Goal: Check status

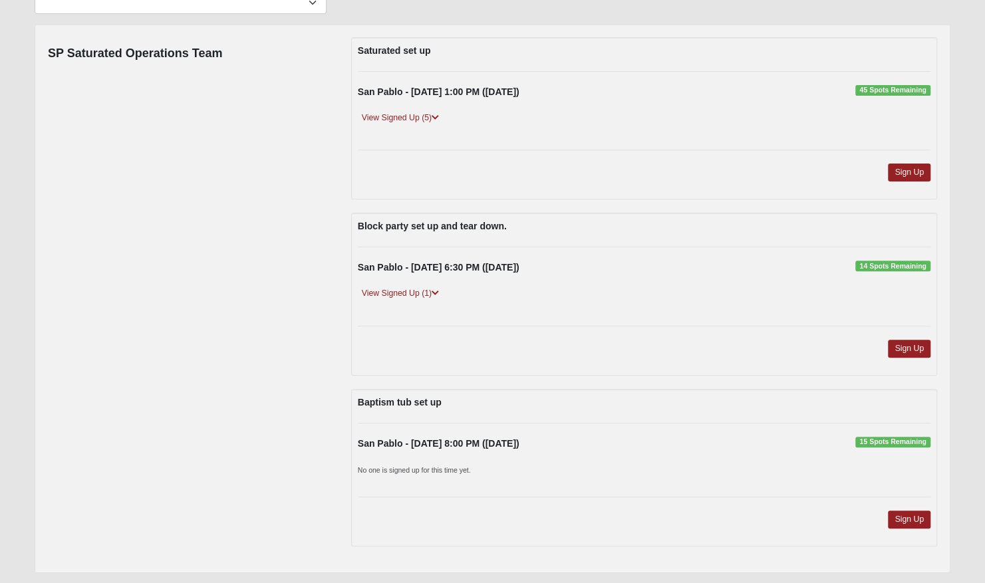
scroll to position [152, 0]
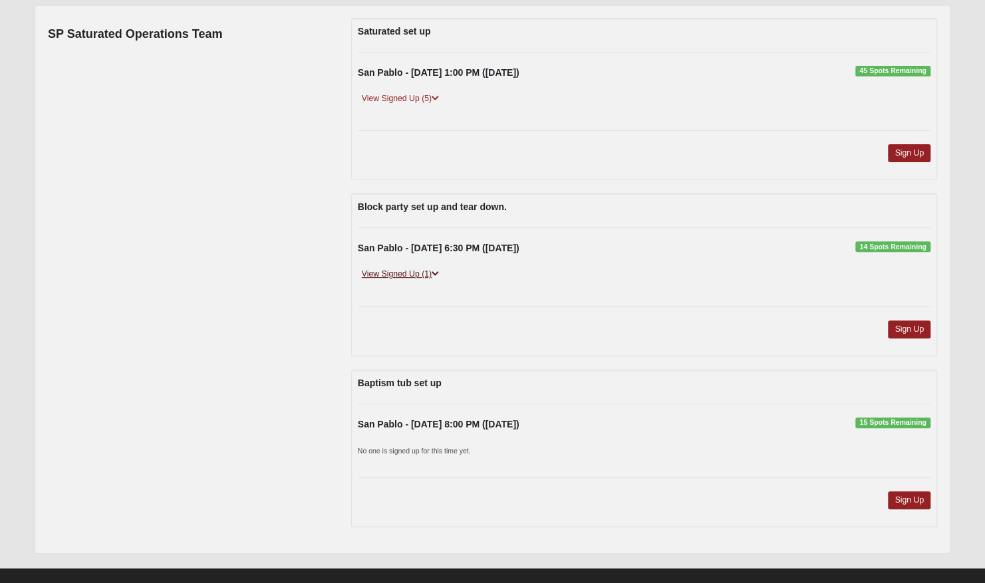
click at [422, 270] on link "View Signed Up (1)" at bounding box center [400, 274] width 85 height 14
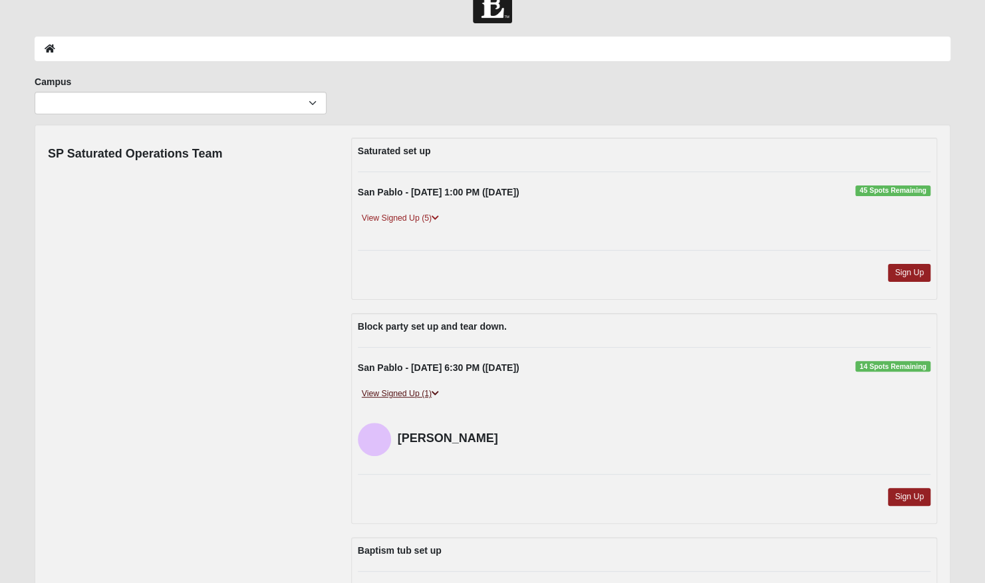
scroll to position [31, 0]
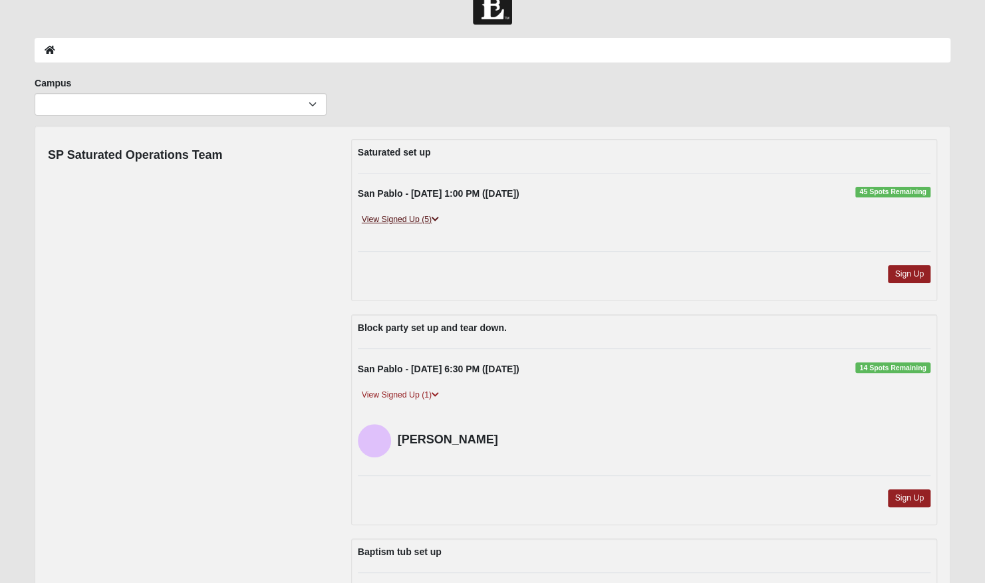
click at [406, 221] on link "View Signed Up (5)" at bounding box center [400, 220] width 85 height 14
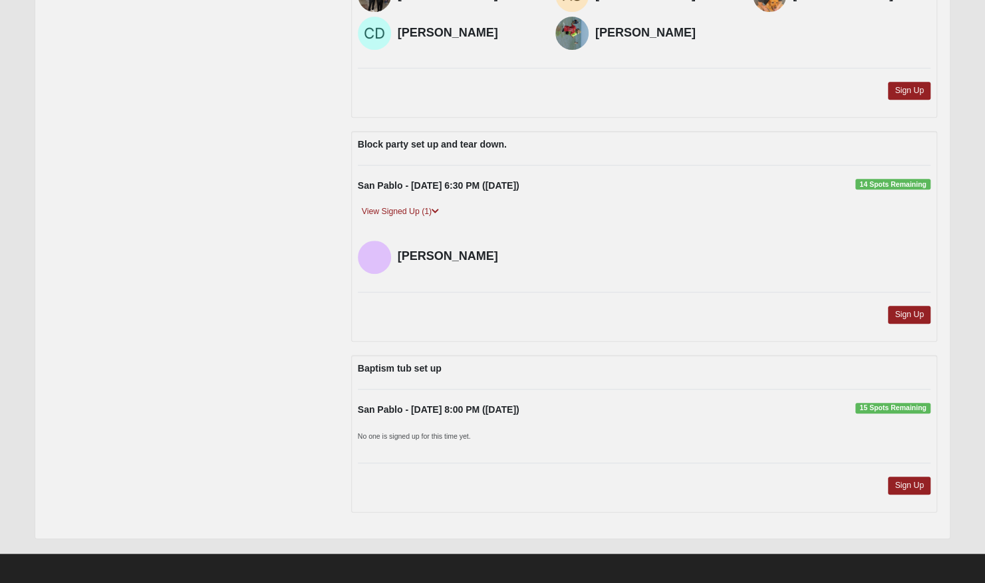
scroll to position [0, 0]
